Goal: Task Accomplishment & Management: Manage account settings

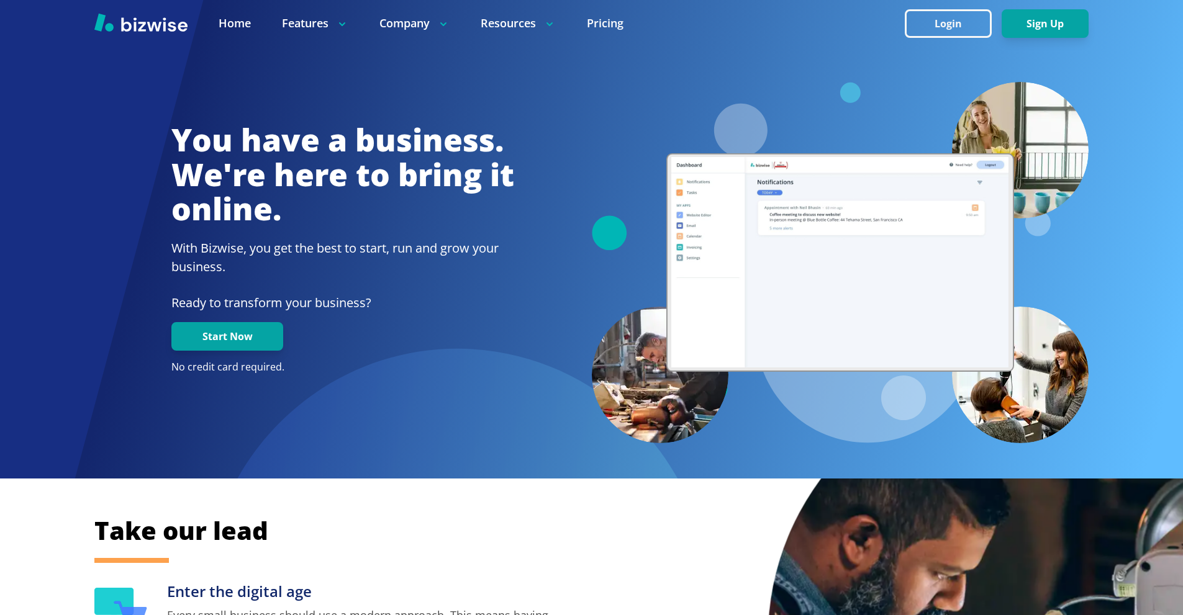
click at [930, 29] on button "Login" at bounding box center [948, 23] width 87 height 29
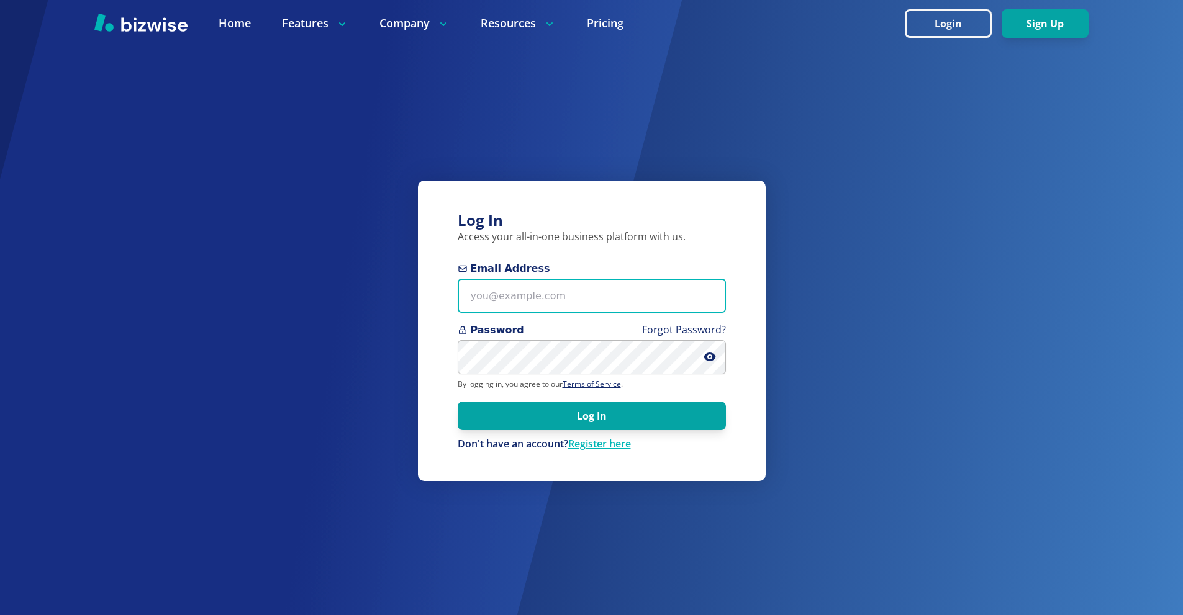
click at [553, 295] on input "Email Address" at bounding box center [592, 296] width 268 height 34
paste input "[PERSON_NAME][EMAIL_ADDRESS][DOMAIN_NAME]"
type input "[PERSON_NAME][EMAIL_ADDRESS][DOMAIN_NAME]"
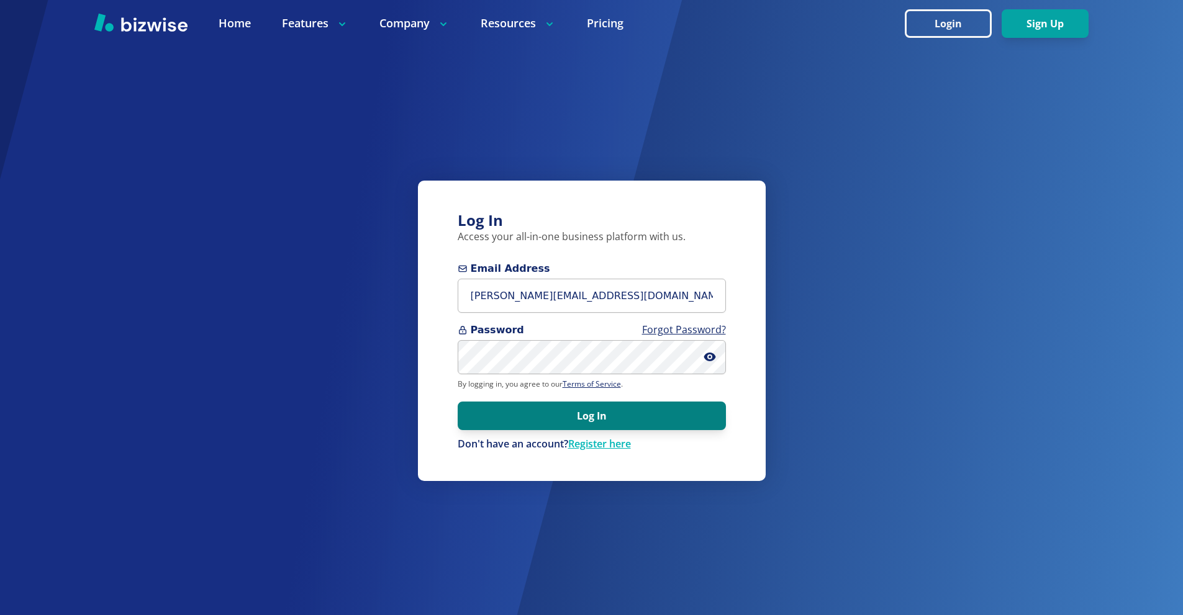
click at [658, 417] on button "Log In" at bounding box center [592, 416] width 268 height 29
